Goal: Task Accomplishment & Management: Use online tool/utility

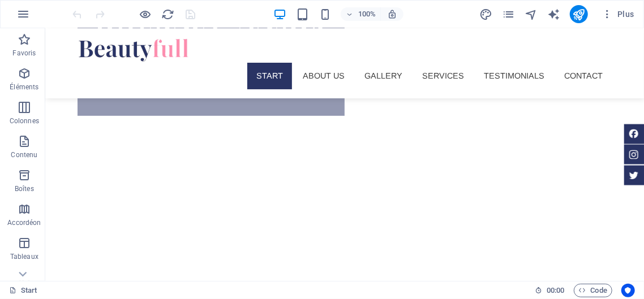
scroll to position [210, 0]
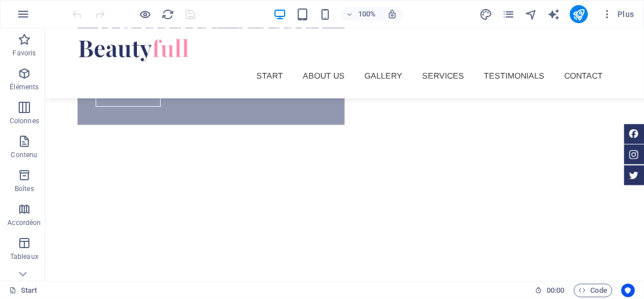
click at [322, 170] on img "1/5" at bounding box center [344, 170] width 599 height 0
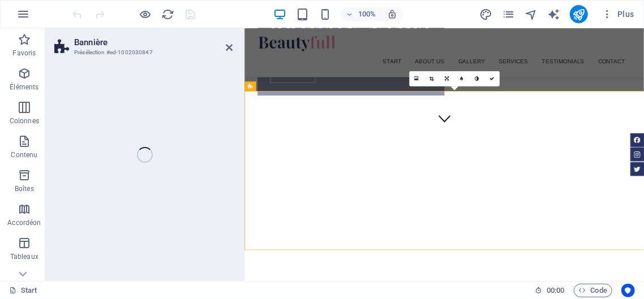
select select "vh"
select select "banner"
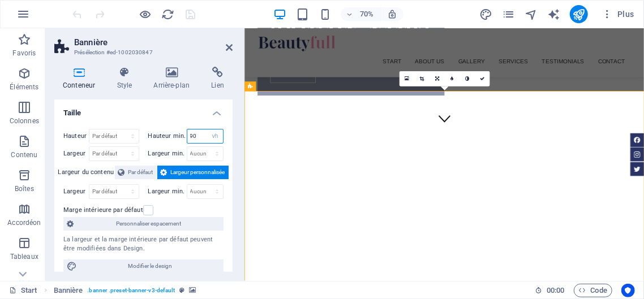
click at [203, 135] on input "90" at bounding box center [205, 137] width 36 height 14
type input "9"
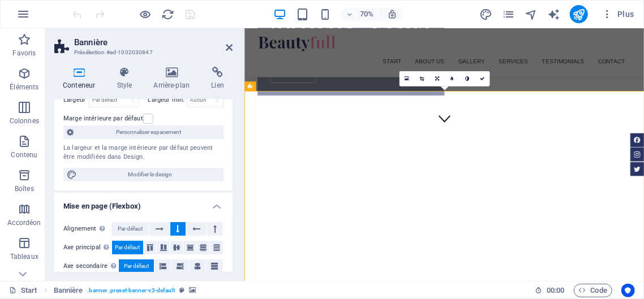
scroll to position [79, 0]
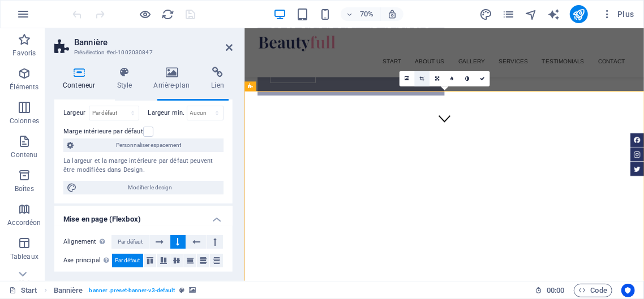
click at [420, 78] on icon at bounding box center [422, 78] width 5 height 5
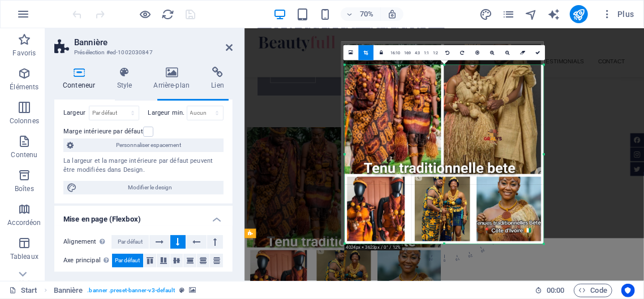
drag, startPoint x: 344, startPoint y: 53, endPoint x: 349, endPoint y: 98, distance: 45.0
click at [349, 98] on div "180 170 160 150 140 130 120 110 100 90 80 70 60 50 40 30 20 10 0 -10 -20 -30 -4…" at bounding box center [444, 154] width 199 height 179
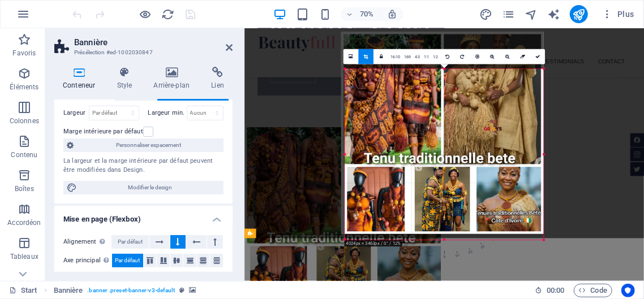
drag, startPoint x: 443, startPoint y: 239, endPoint x: 441, endPoint y: 217, distance: 22.2
click at [441, 217] on div at bounding box center [442, 133] width 203 height 203
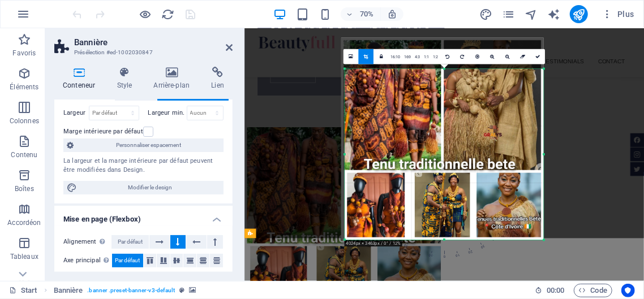
click at [440, 216] on div at bounding box center [442, 139] width 203 height 203
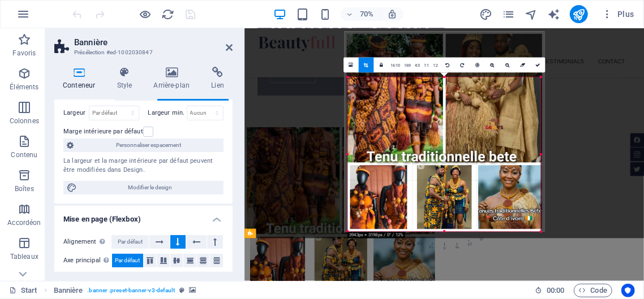
drag, startPoint x: 543, startPoint y: 68, endPoint x: 535, endPoint y: 89, distance: 22.6
click at [535, 89] on div "180 170 160 150 140 130 120 110 100 90 80 70 60 50 40 30 20 10 0 -10 -20 -30 -4…" at bounding box center [444, 154] width 193 height 154
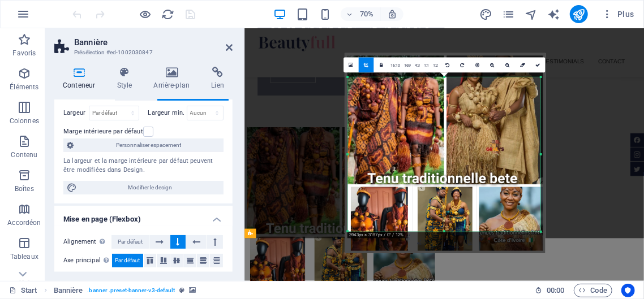
drag, startPoint x: 434, startPoint y: 110, endPoint x: 434, endPoint y: 122, distance: 11.3
click at [434, 122] on div at bounding box center [445, 153] width 200 height 200
click at [506, 63] on link at bounding box center [507, 65] width 15 height 15
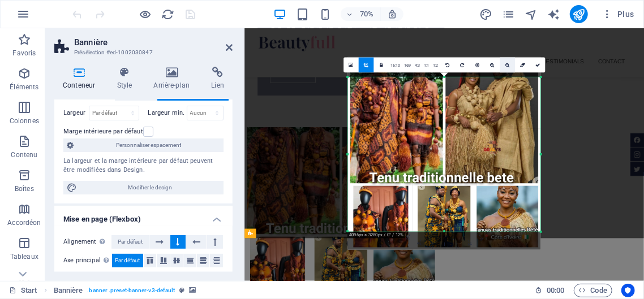
click at [506, 63] on link at bounding box center [507, 65] width 15 height 15
click at [490, 63] on link at bounding box center [492, 65] width 15 height 15
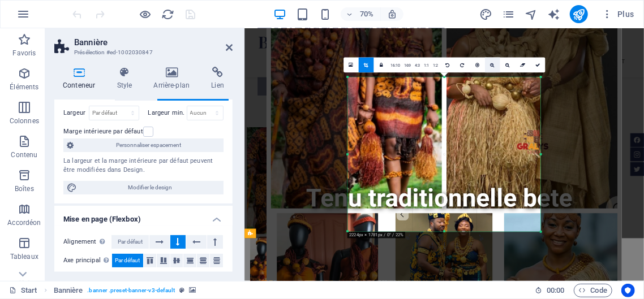
click at [490, 63] on link at bounding box center [492, 65] width 15 height 15
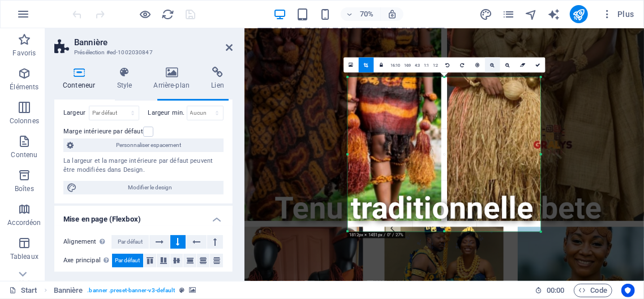
click at [490, 63] on link at bounding box center [492, 65] width 15 height 15
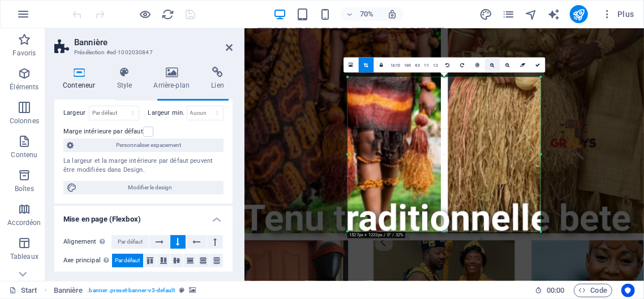
click at [490, 63] on link at bounding box center [492, 65] width 15 height 15
click at [490, 63] on icon at bounding box center [492, 65] width 5 height 5
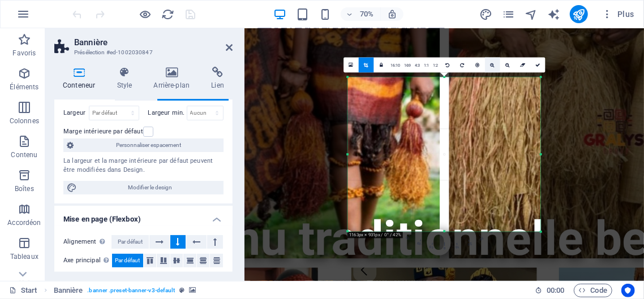
click at [490, 63] on icon at bounding box center [492, 65] width 5 height 5
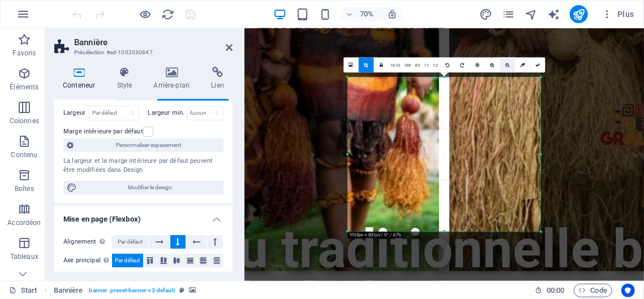
click at [503, 63] on link at bounding box center [507, 65] width 15 height 15
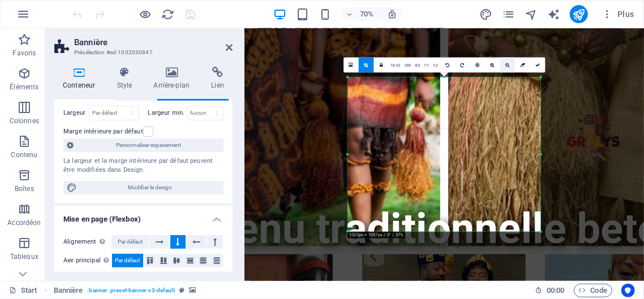
click at [503, 63] on link at bounding box center [507, 65] width 15 height 15
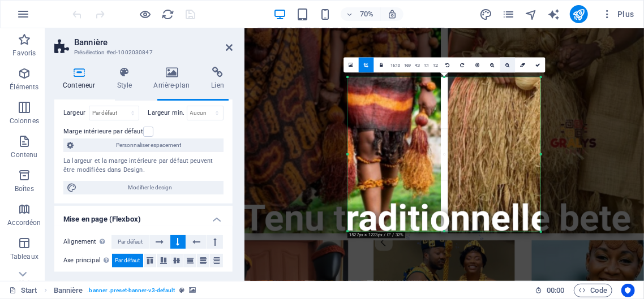
click at [503, 63] on link at bounding box center [507, 65] width 15 height 15
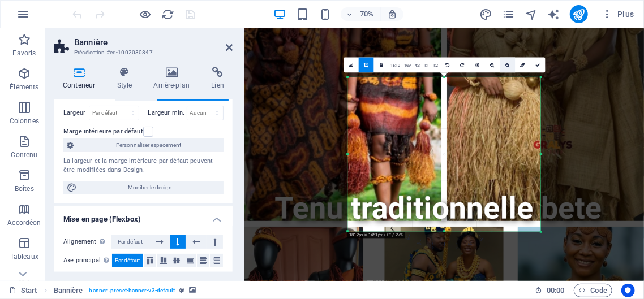
click at [505, 66] on icon at bounding box center [507, 65] width 5 height 5
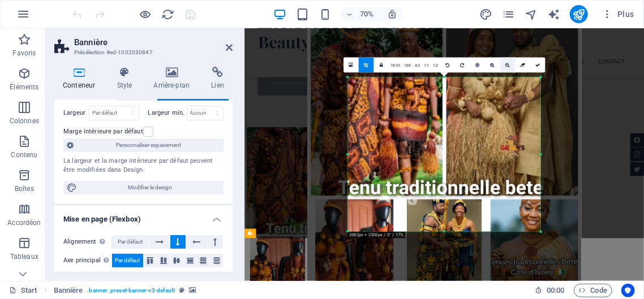
click at [505, 66] on icon at bounding box center [507, 65] width 5 height 5
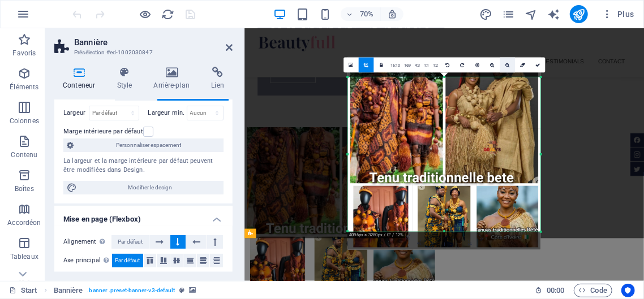
click at [505, 66] on icon at bounding box center [507, 65] width 5 height 5
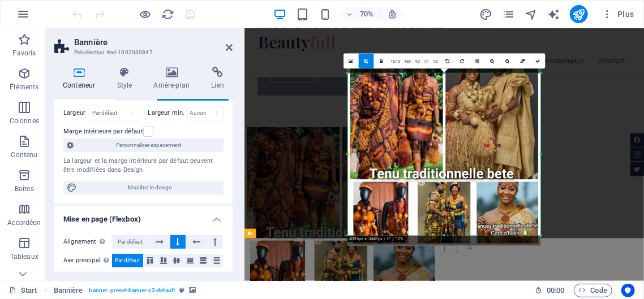
drag, startPoint x: 446, startPoint y: 231, endPoint x: 446, endPoint y: 243, distance: 11.3
click at [446, 236] on div "180 170 160 150 140 130 120 110 100 90 80 70 60 50 40 30 20 10 0 -10 -20 -30 -4…" at bounding box center [444, 155] width 193 height 162
click at [535, 61] on icon at bounding box center [537, 61] width 5 height 5
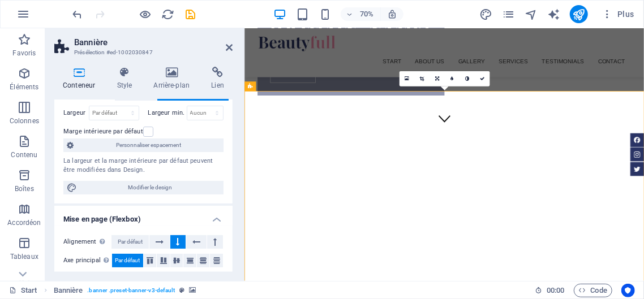
drag, startPoint x: 705, startPoint y: 171, endPoint x: 683, endPoint y: 197, distance: 34.1
click at [643, 170] on img "1/5" at bounding box center [529, 170] width 571 height 0
drag, startPoint x: 683, startPoint y: 197, endPoint x: 690, endPoint y: 228, distance: 31.4
click at [643, 170] on img "1/5" at bounding box center [529, 170] width 571 height 0
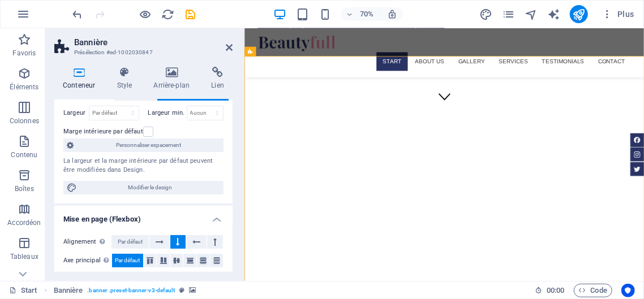
scroll to position [321, 0]
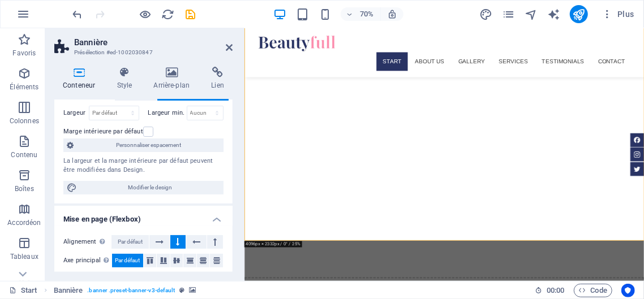
drag, startPoint x: 584, startPoint y: 148, endPoint x: 539, endPoint y: 163, distance: 48.3
click at [539, 59] on img "1/5" at bounding box center [529, 59] width 571 height 0
drag, startPoint x: 539, startPoint y: 163, endPoint x: 537, endPoint y: 188, distance: 24.4
click at [537, 59] on img "1/5" at bounding box center [529, 59] width 571 height 0
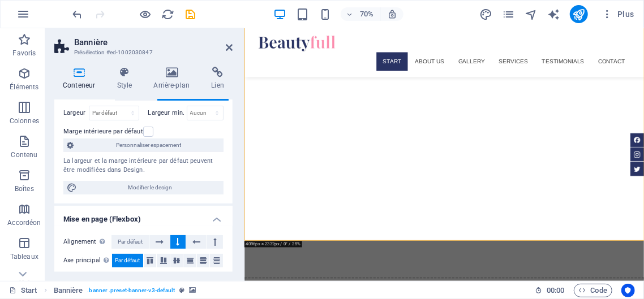
click at [537, 59] on img "1/5" at bounding box center [529, 59] width 571 height 0
drag, startPoint x: 567, startPoint y: 229, endPoint x: 534, endPoint y: 187, distance: 53.2
click at [534, 59] on img "1/5" at bounding box center [529, 59] width 571 height 0
drag, startPoint x: 534, startPoint y: 187, endPoint x: 535, endPoint y: 217, distance: 30.6
click at [535, 59] on img "1/5" at bounding box center [529, 59] width 571 height 0
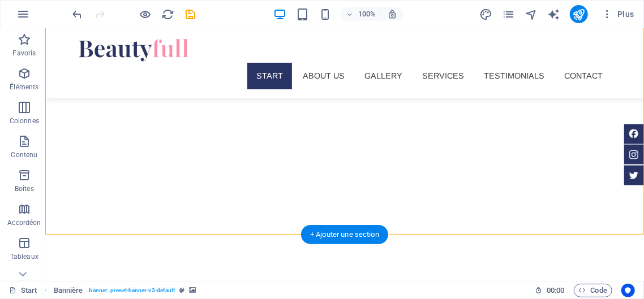
scroll to position [322, 0]
drag, startPoint x: 260, startPoint y: 126, endPoint x: 264, endPoint y: 174, distance: 48.3
drag, startPoint x: 264, startPoint y: 174, endPoint x: 294, endPoint y: 201, distance: 40.4
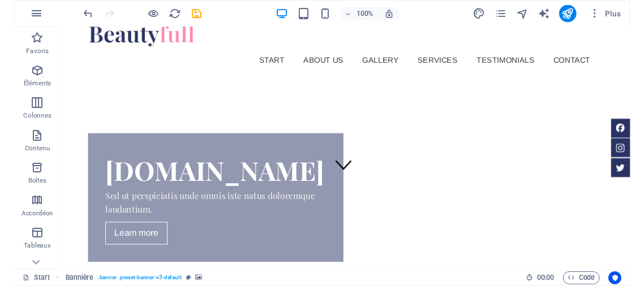
scroll to position [0, 0]
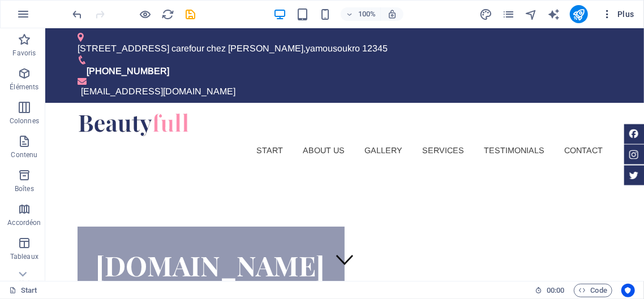
click at [606, 12] on icon "button" at bounding box center [606, 13] width 11 height 11
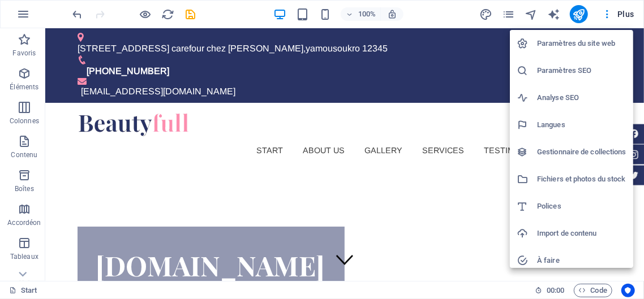
click at [574, 41] on h6 "Paramètres du site web" at bounding box center [581, 44] width 89 height 14
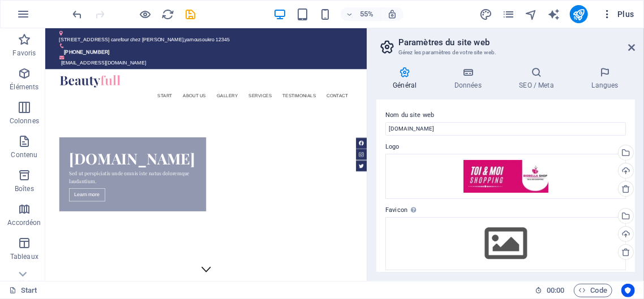
click at [607, 13] on icon "button" at bounding box center [606, 13] width 11 height 11
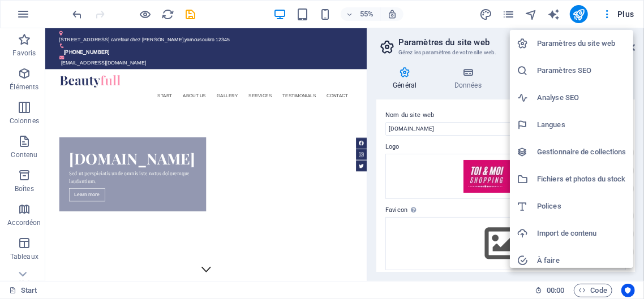
click at [563, 75] on h6 "Paramètres SEO" at bounding box center [581, 71] width 89 height 14
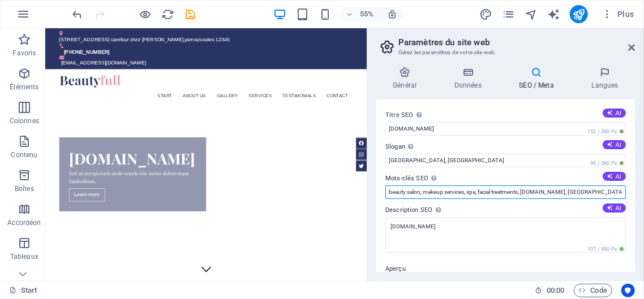
click at [600, 193] on input "beauty salon, makeup services, spa, facial treatments, [DOMAIN_NAME], [GEOGRAPH…" at bounding box center [505, 193] width 240 height 14
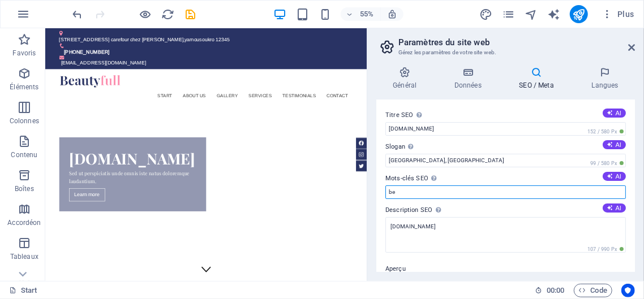
type input "b"
type input "v"
